Goal: Transaction & Acquisition: Purchase product/service

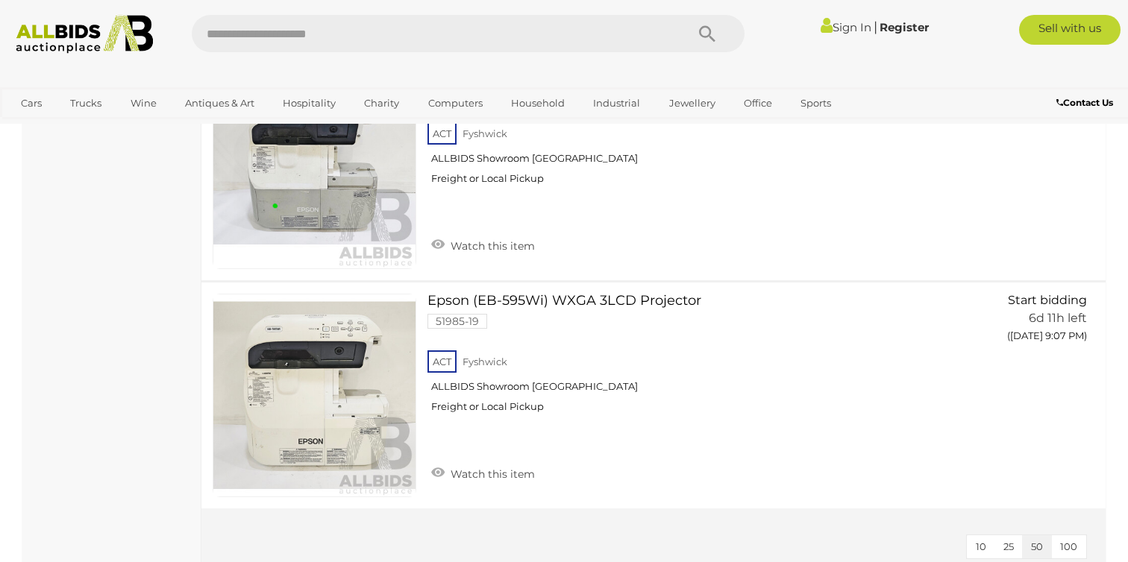
scroll to position [1456, 0]
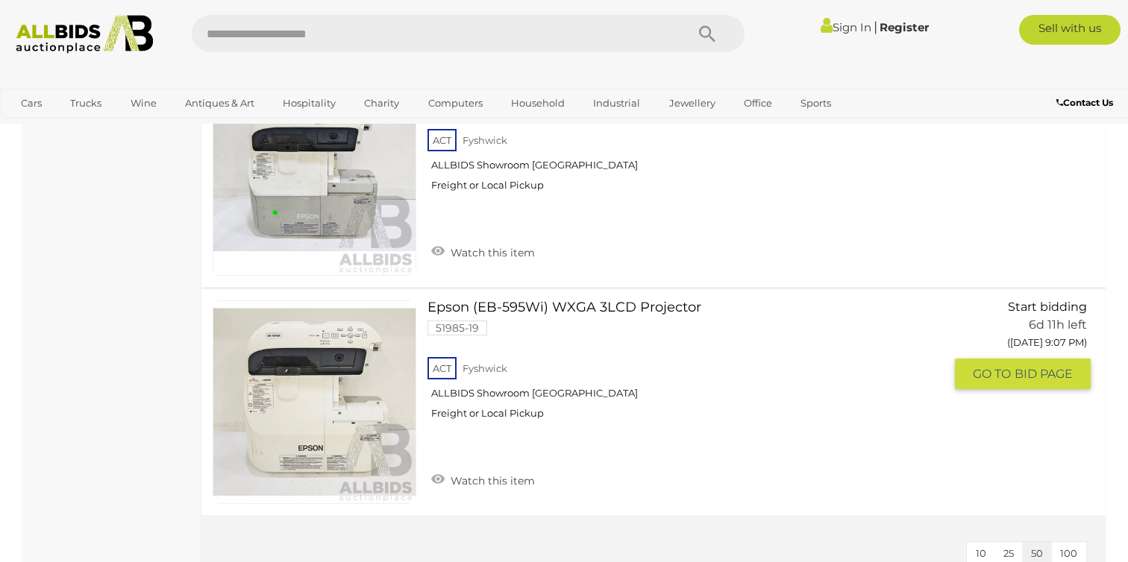
click at [481, 304] on link "Epson (EB-595Wi) WXGA 3LCD Projector 51985-19 ACT Fyshwick ALLBIDS Showroom Fys…" at bounding box center [691, 366] width 505 height 131
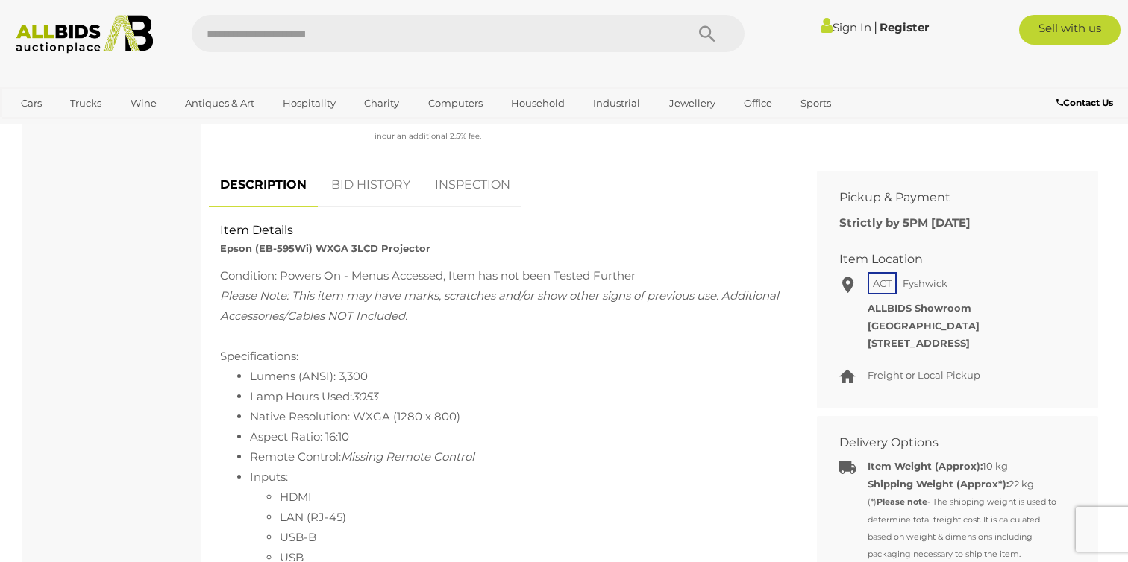
scroll to position [549, 0]
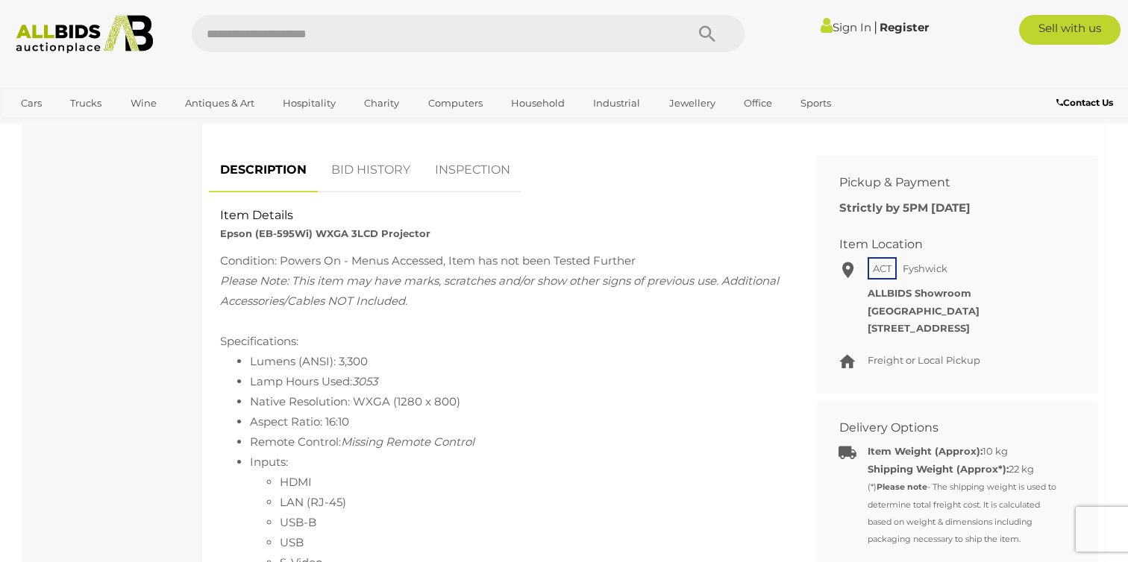
drag, startPoint x: 392, startPoint y: 393, endPoint x: 470, endPoint y: 400, distance: 77.9
click at [468, 400] on li "Native Resolution: WXGA (1280 x 800)" at bounding box center [516, 402] width 533 height 20
drag, startPoint x: 468, startPoint y: 400, endPoint x: 362, endPoint y: 400, distance: 105.9
click at [362, 400] on li "Native Resolution: WXGA (1280 x 800)" at bounding box center [516, 402] width 533 height 20
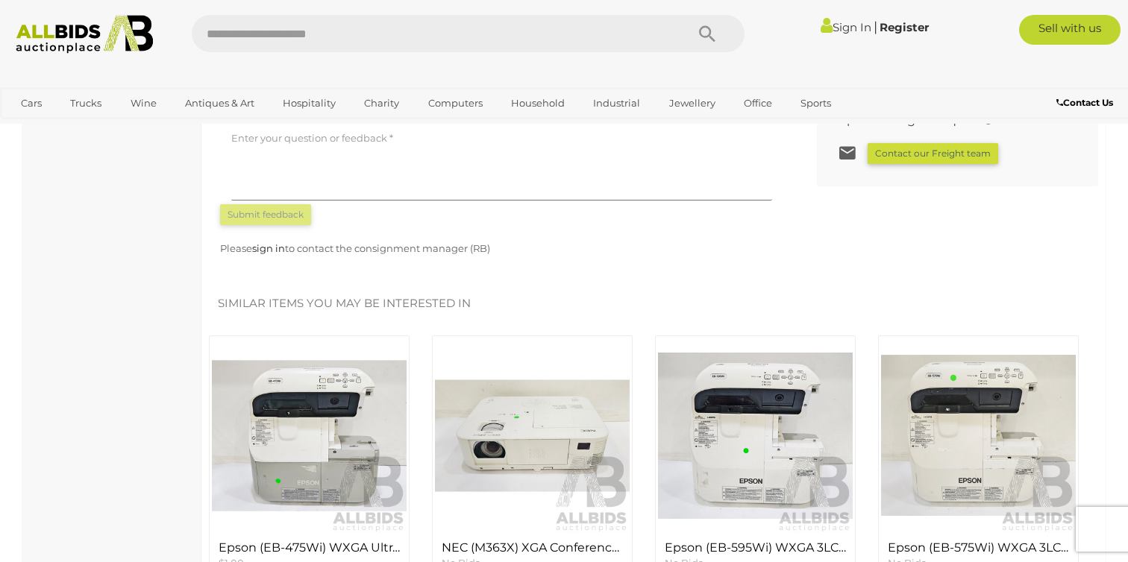
scroll to position [1192, 0]
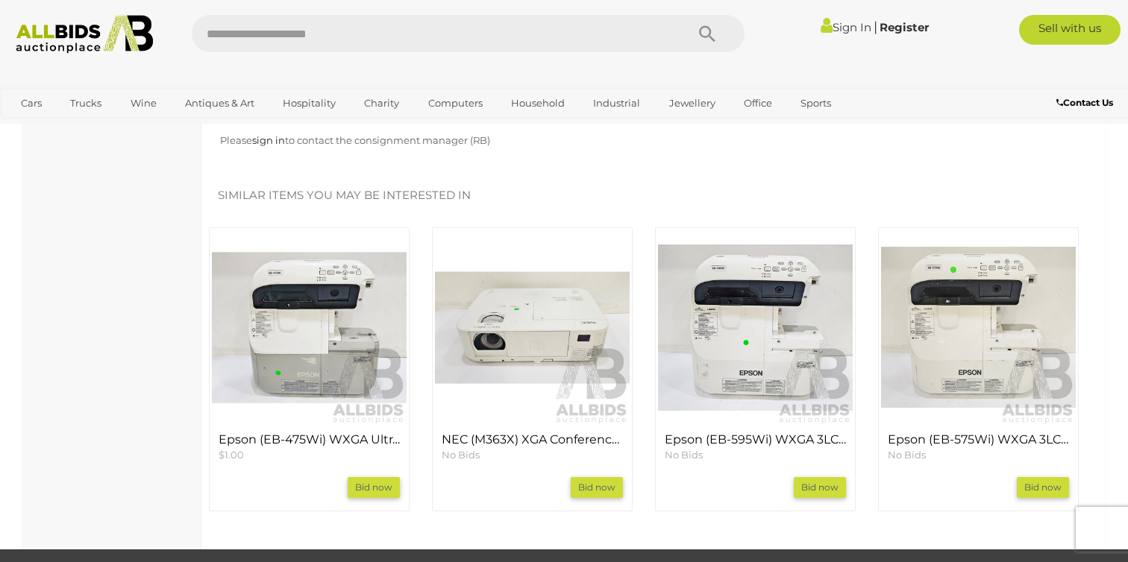
click at [450, 402] on img at bounding box center [532, 327] width 195 height 195
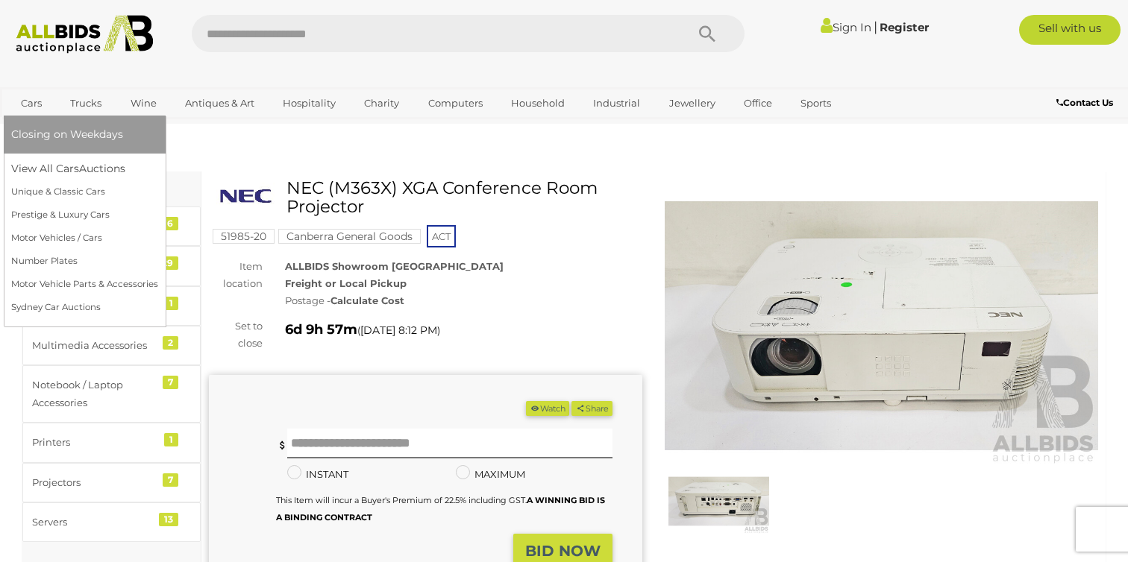
click at [28, 107] on link "Cars" at bounding box center [31, 103] width 40 height 25
